Goal: Task Accomplishment & Management: Manage account settings

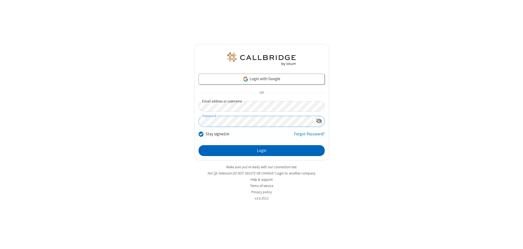
click at [261, 151] on button "Login" at bounding box center [261, 150] width 126 height 11
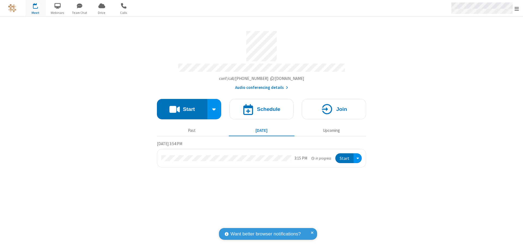
click at [516, 8] on span "Open menu" at bounding box center [516, 8] width 4 height 5
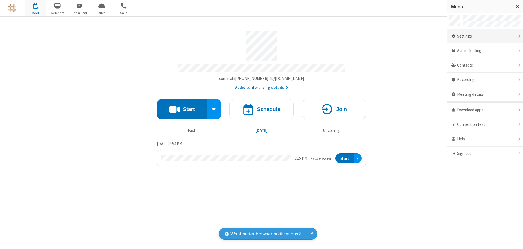
click at [485, 36] on div "Settings" at bounding box center [485, 36] width 76 height 15
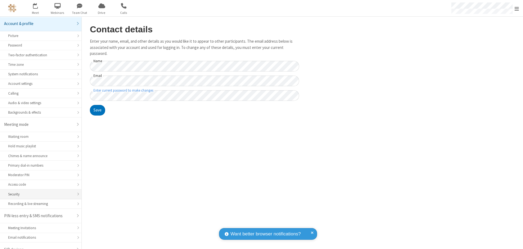
click at [39, 192] on div "Security" at bounding box center [40, 194] width 65 height 5
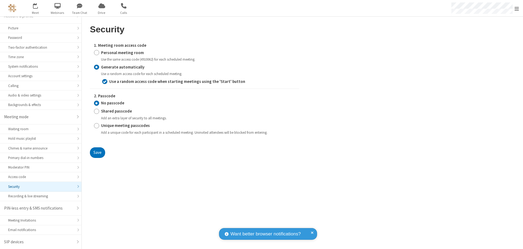
click at [96, 53] on input "Personal meeting room" at bounding box center [96, 53] width 5 height 6
radio input "true"
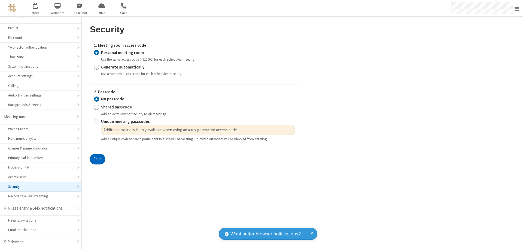
click at [97, 160] on button "Save" at bounding box center [97, 159] width 15 height 11
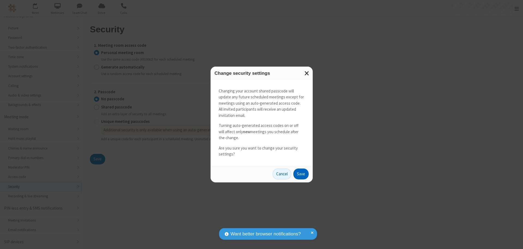
click at [301, 174] on button "Save" at bounding box center [300, 174] width 15 height 11
